Goal: Information Seeking & Learning: Learn about a topic

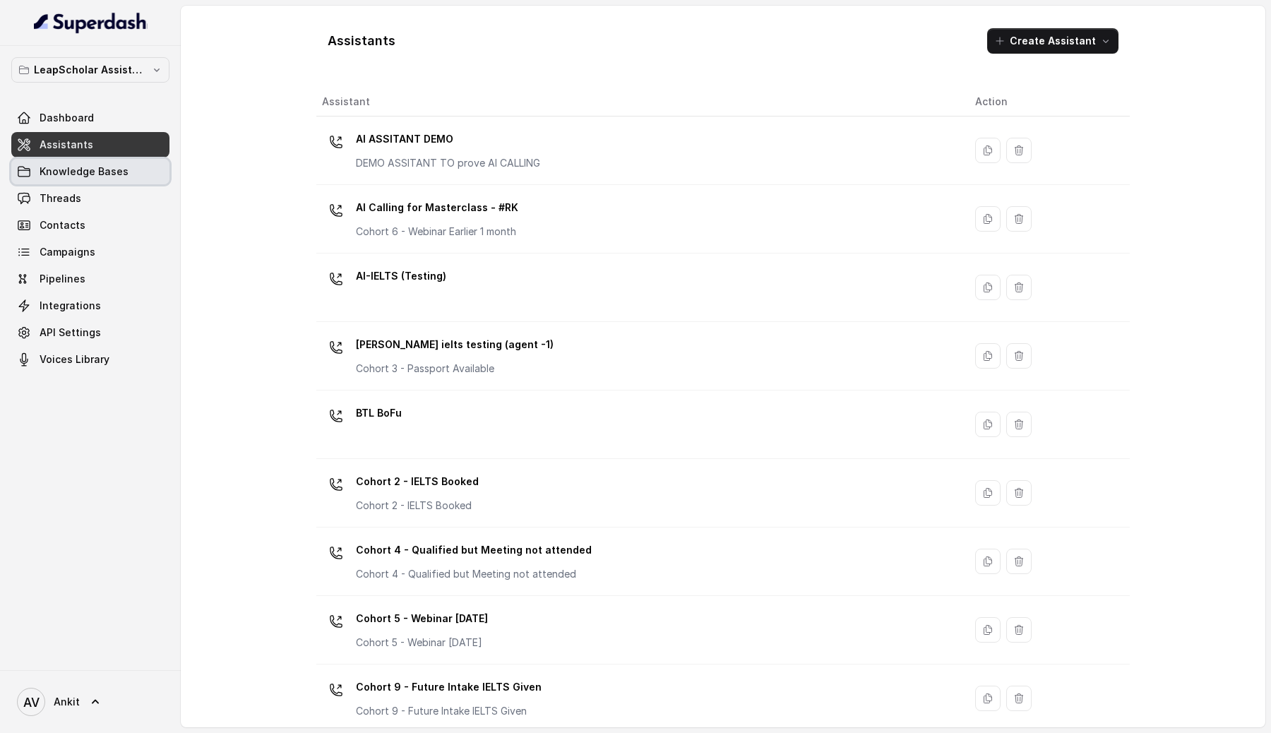
scroll to position [770, 0]
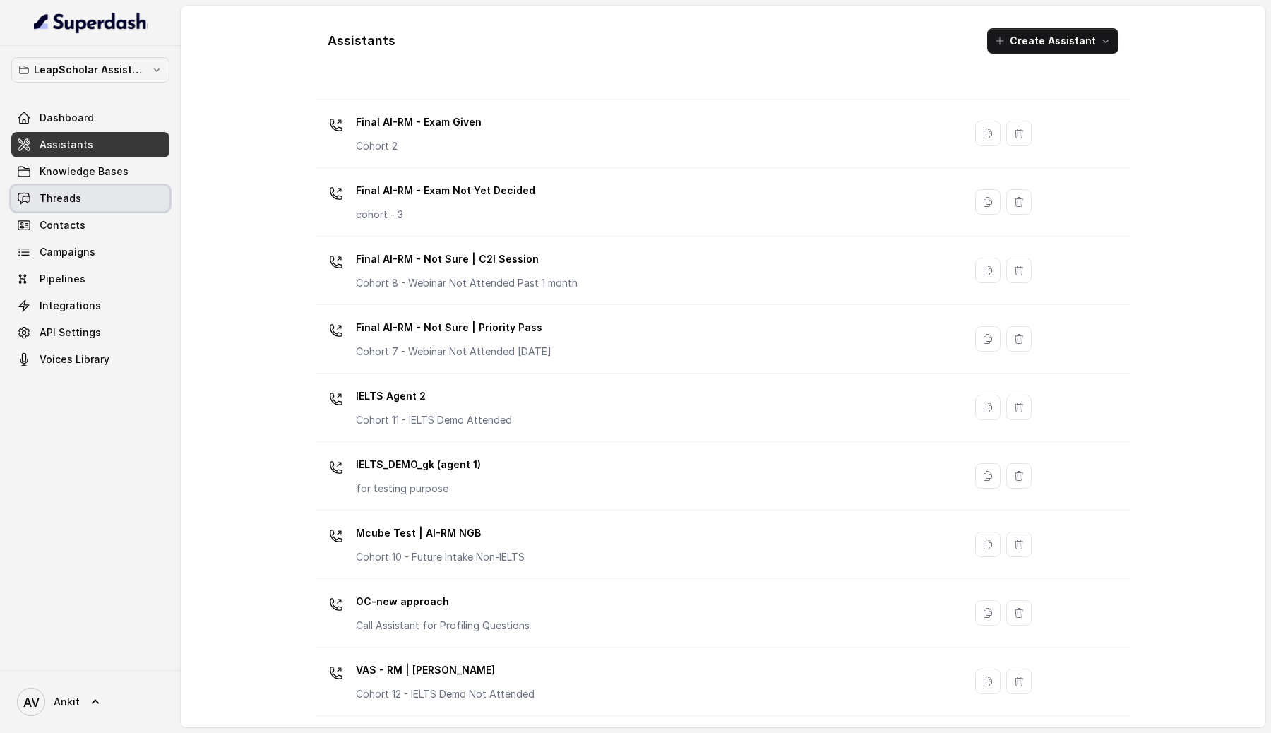
click at [52, 193] on span "Threads" at bounding box center [61, 198] width 42 height 14
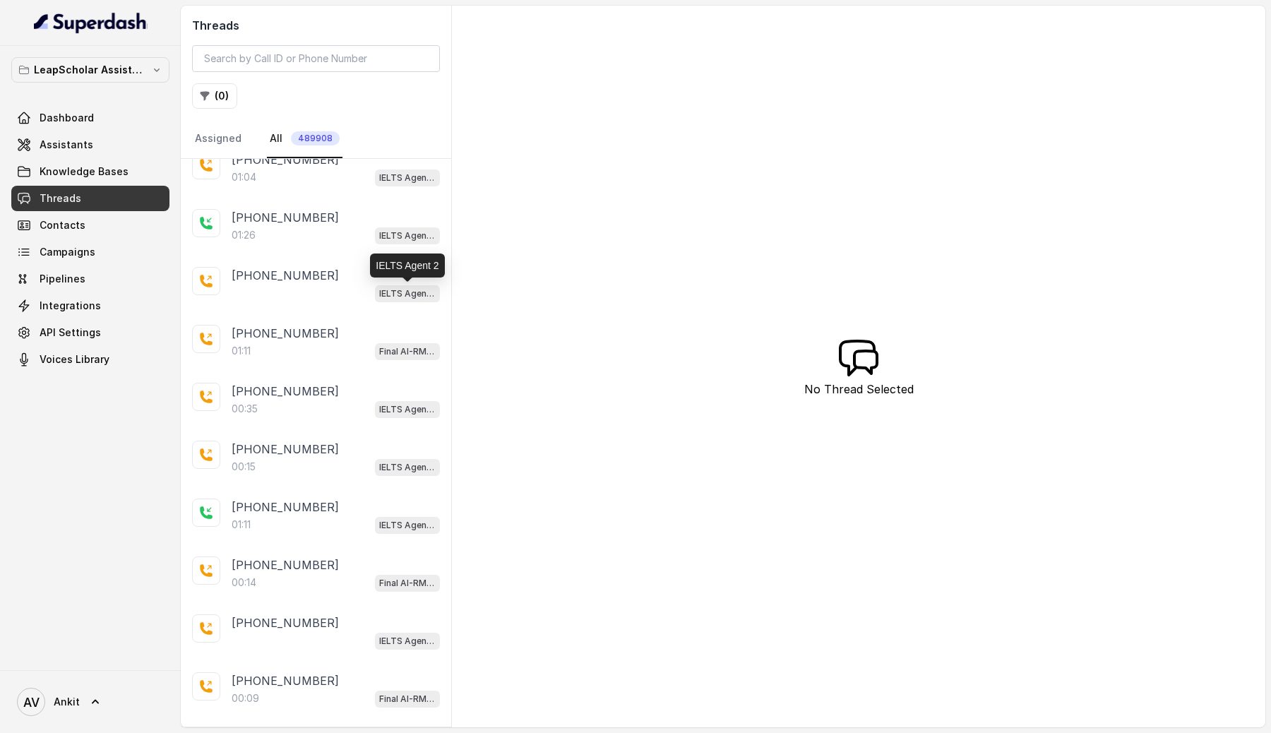
scroll to position [1469, 0]
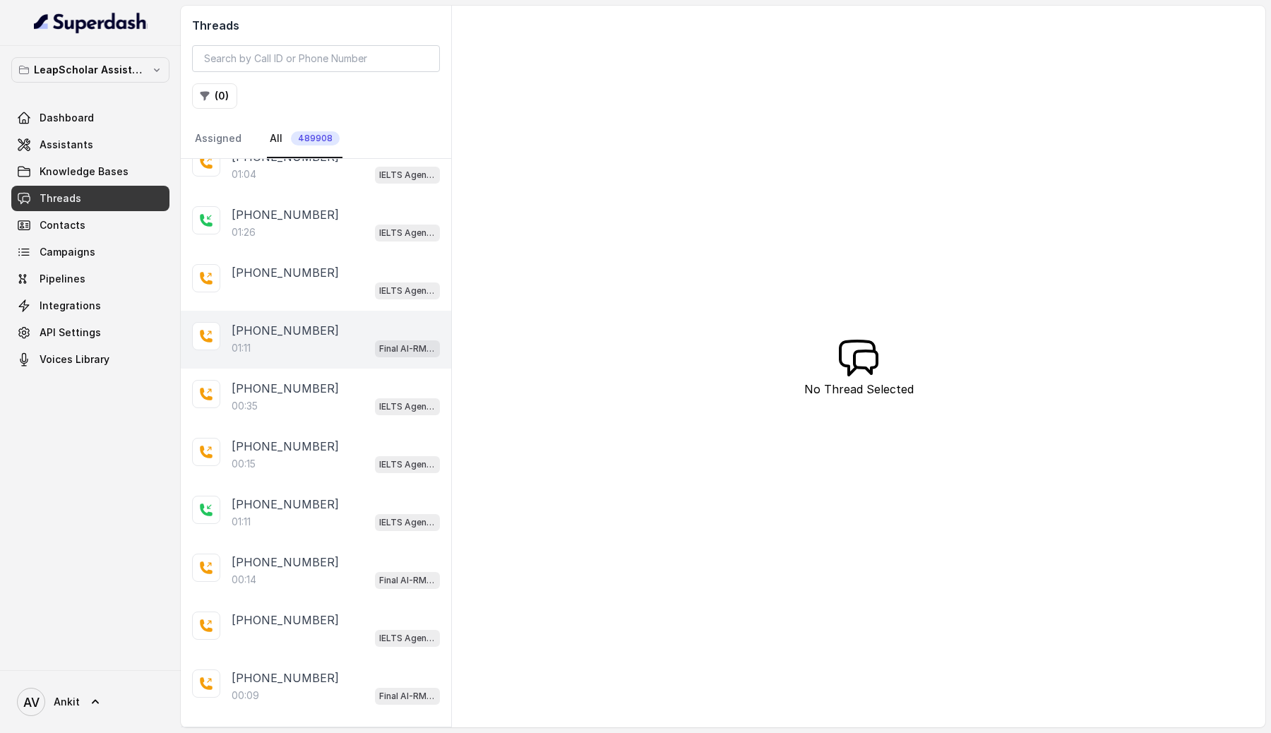
click at [312, 343] on div "01:11 Final AI-RM - Exam Not Yet Decided" at bounding box center [336, 348] width 208 height 18
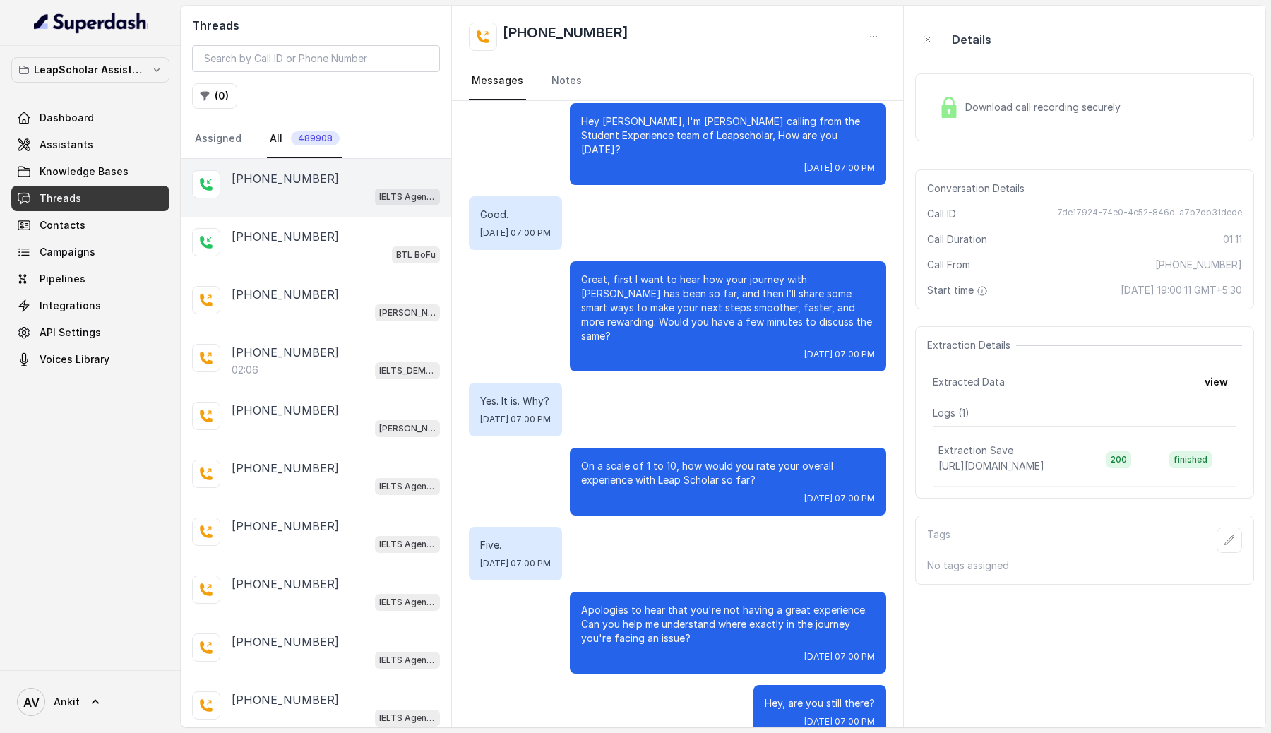
click at [362, 178] on div "[PHONE_NUMBER]" at bounding box center [336, 178] width 208 height 17
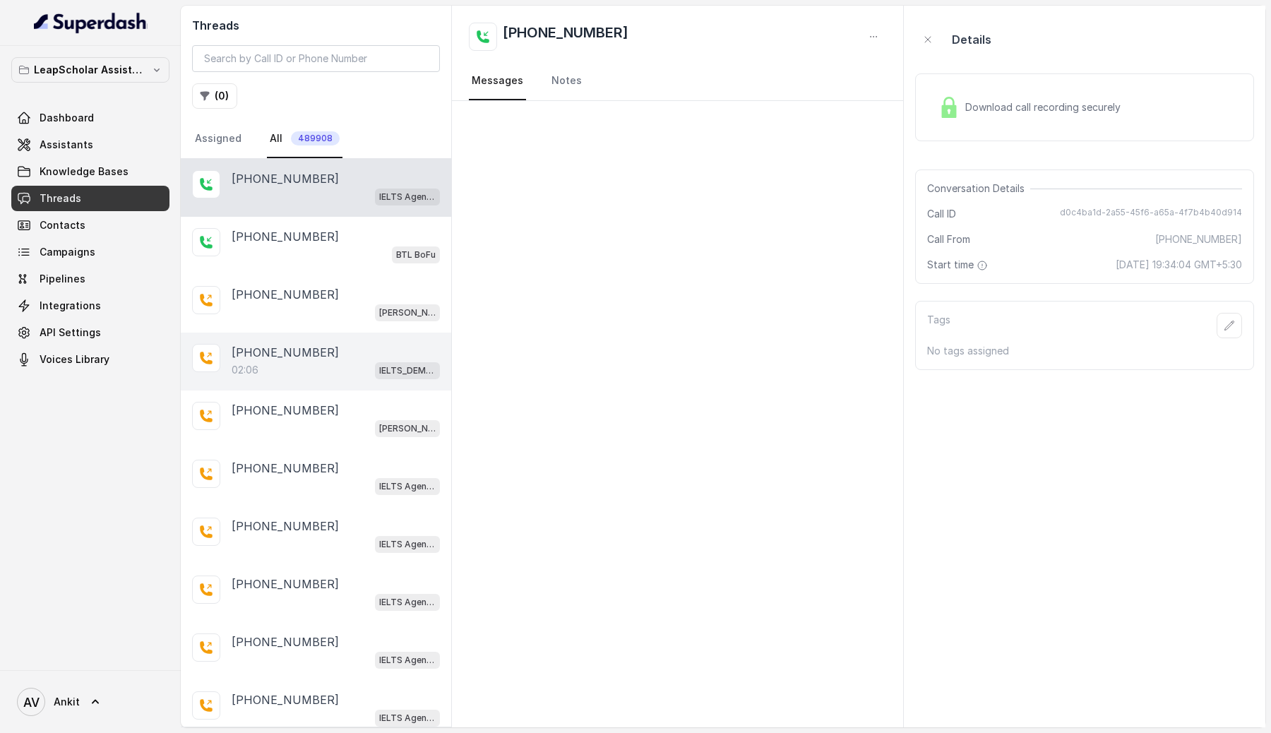
click at [332, 349] on div "[PHONE_NUMBER]" at bounding box center [336, 352] width 208 height 17
